Goal: Task Accomplishment & Management: Manage account settings

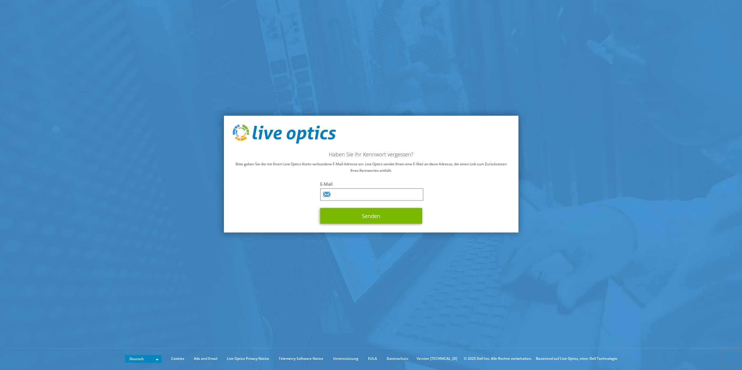
click at [418, 195] on span at bounding box center [420, 194] width 5 height 5
type input "ejder.durak@gis-service.de"
click at [371, 221] on button "Senden" at bounding box center [371, 216] width 102 height 16
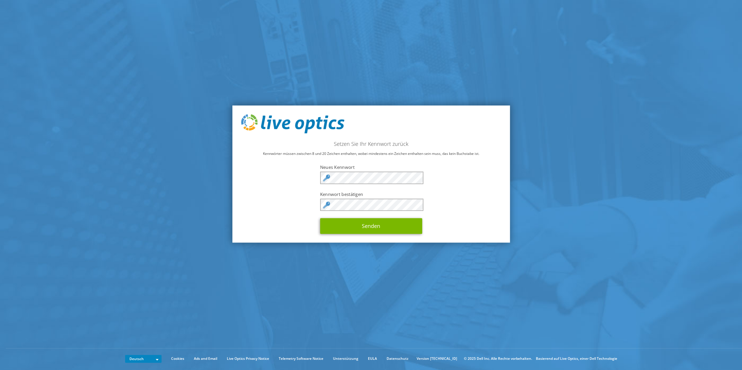
click at [420, 179] on span at bounding box center [420, 178] width 5 height 5
click at [367, 230] on button "Senden" at bounding box center [371, 227] width 102 height 16
